Goal: Task Accomplishment & Management: Manage account settings

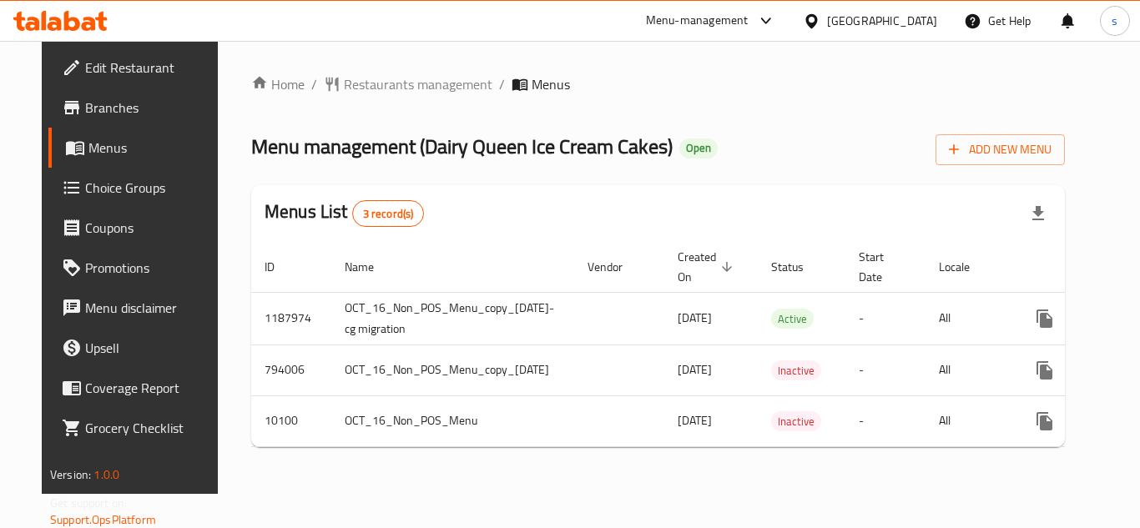
click at [101, 196] on span "Choice Groups" at bounding box center [151, 188] width 133 height 20
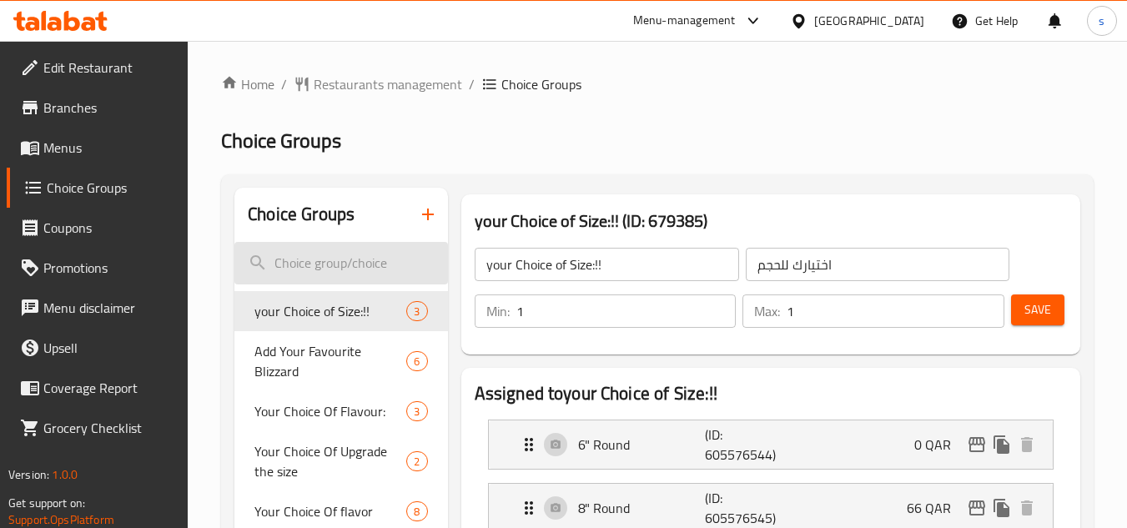
click at [337, 270] on input "search" at bounding box center [340, 263] width 213 height 43
paste input "Your choice of Blizzard Size"
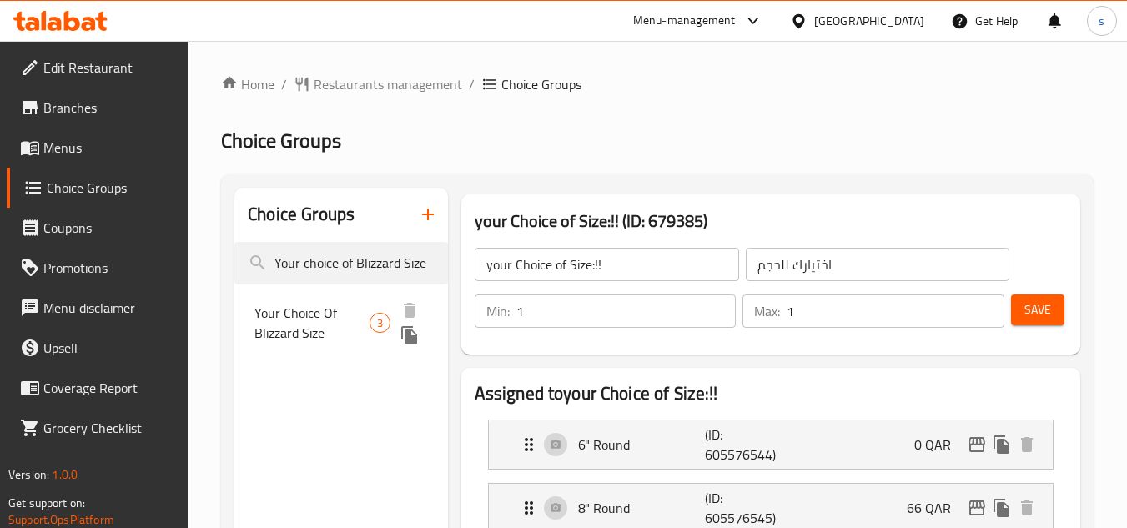
type input "Your choice of Blizzard Size"
click at [328, 323] on span "Your Choice Of Blizzard Size" at bounding box center [311, 323] width 115 height 40
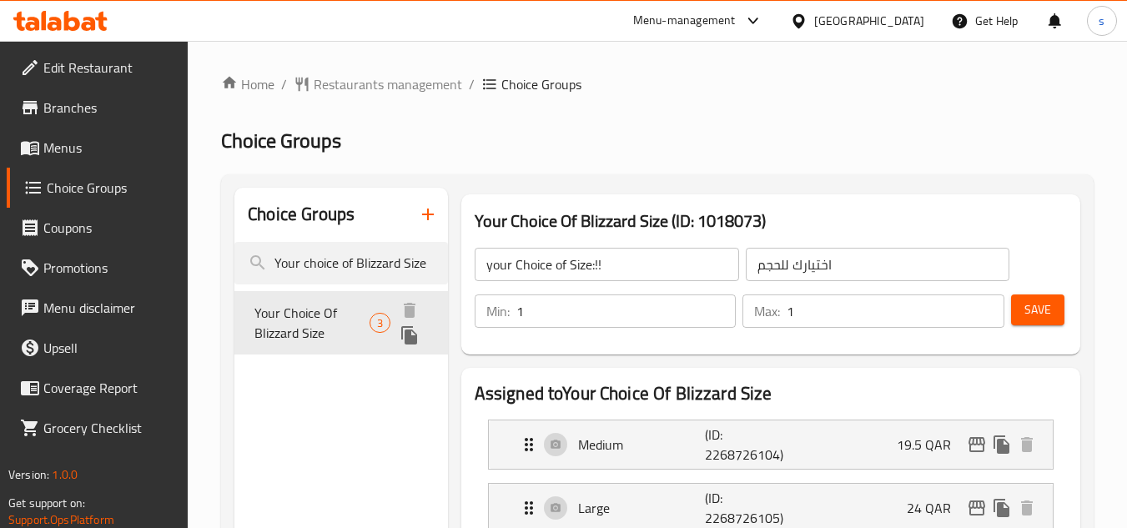
type input "Your Choice Of Blizzard Size"
type input "اختيارك من [PERSON_NAME]"
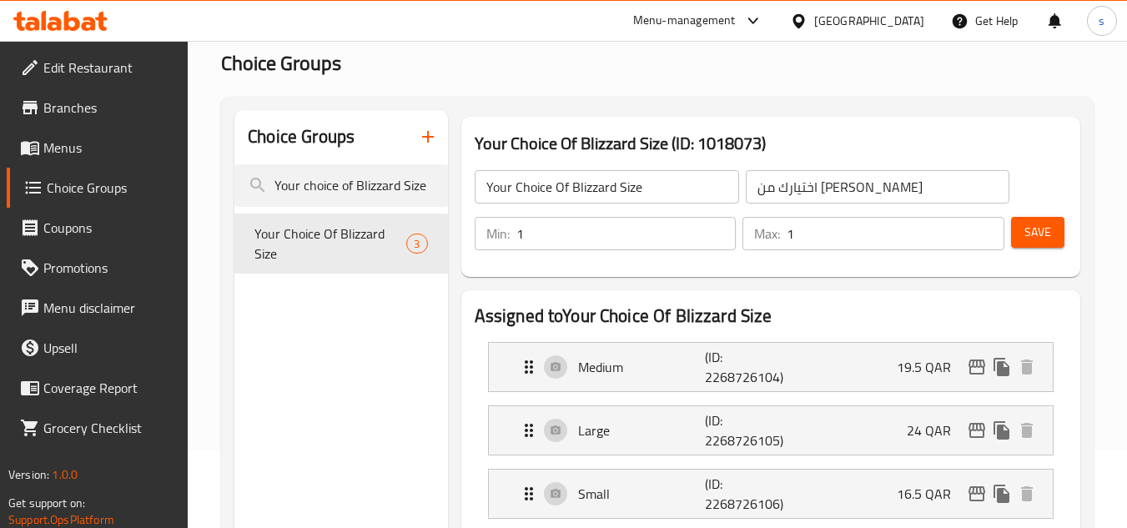
scroll to position [167, 0]
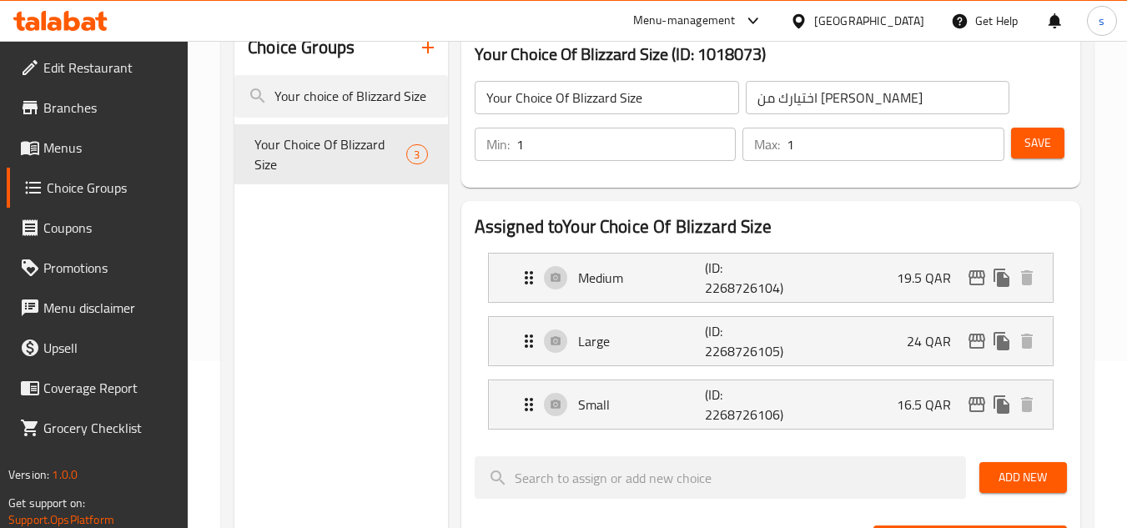
click at [909, 15] on div "[GEOGRAPHIC_DATA]" at bounding box center [869, 21] width 110 height 18
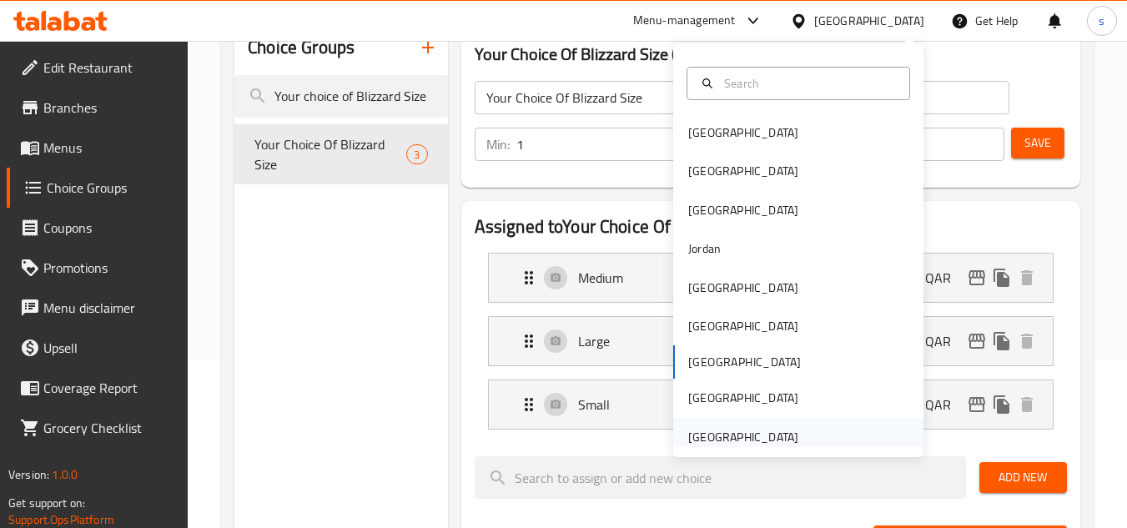
click at [704, 431] on div "[GEOGRAPHIC_DATA]" at bounding box center [743, 437] width 110 height 18
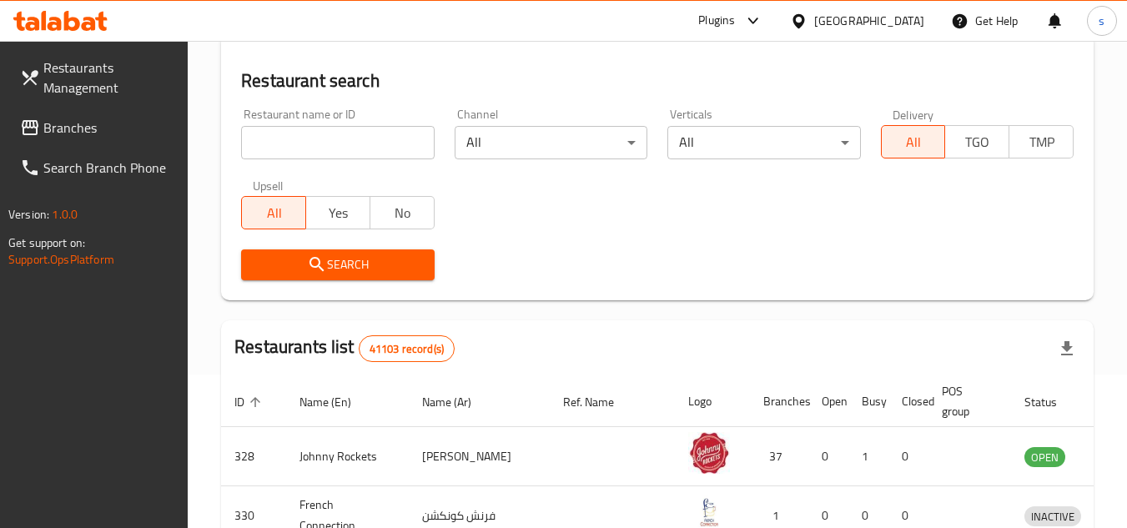
scroll to position [167, 0]
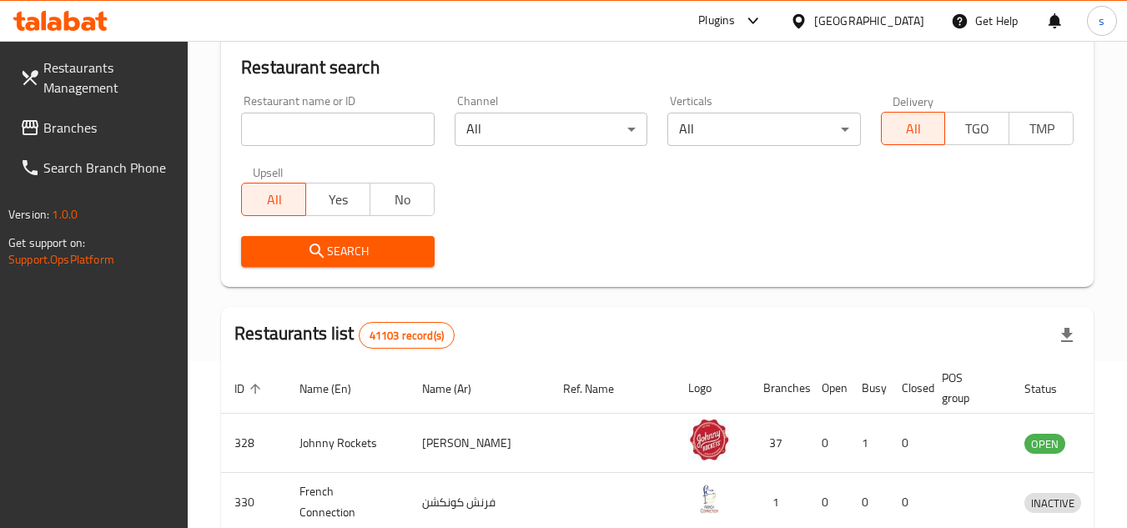
click at [104, 130] on span "Branches" at bounding box center [109, 128] width 132 height 20
